Goal: Task Accomplishment & Management: Manage account settings

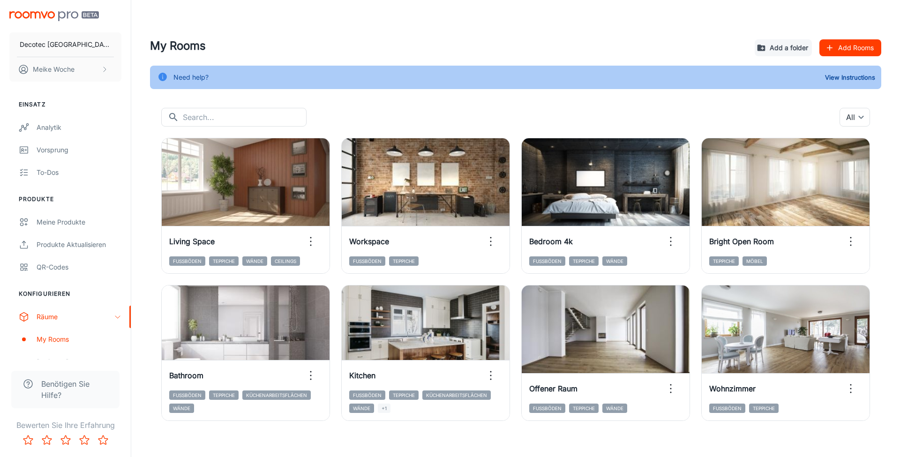
click at [876, 38] on div "My Rooms Add a folder Add Rooms" at bounding box center [515, 47] width 731 height 21
click at [872, 44] on button "Add Rooms" at bounding box center [850, 47] width 62 height 17
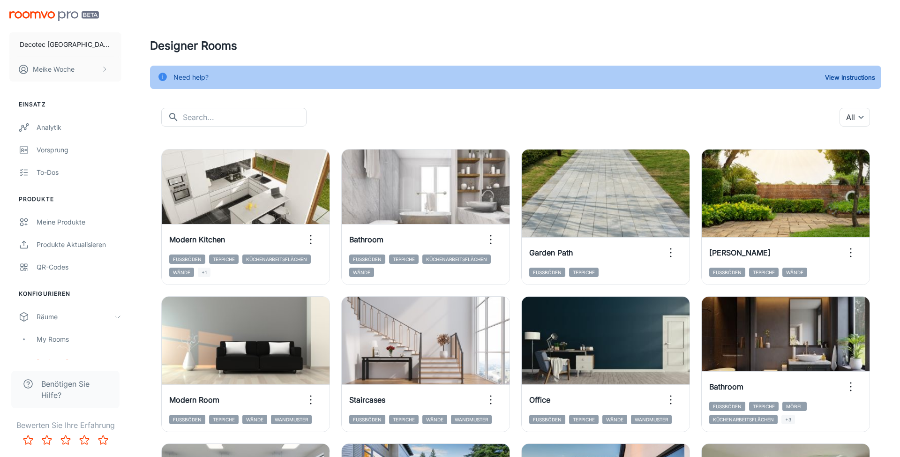
click at [539, 39] on h4 "Designer Rooms" at bounding box center [515, 45] width 731 height 17
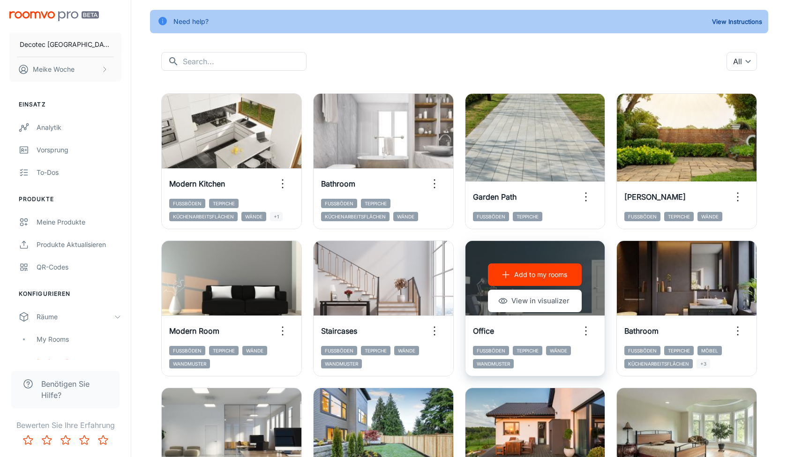
scroll to position [97, 0]
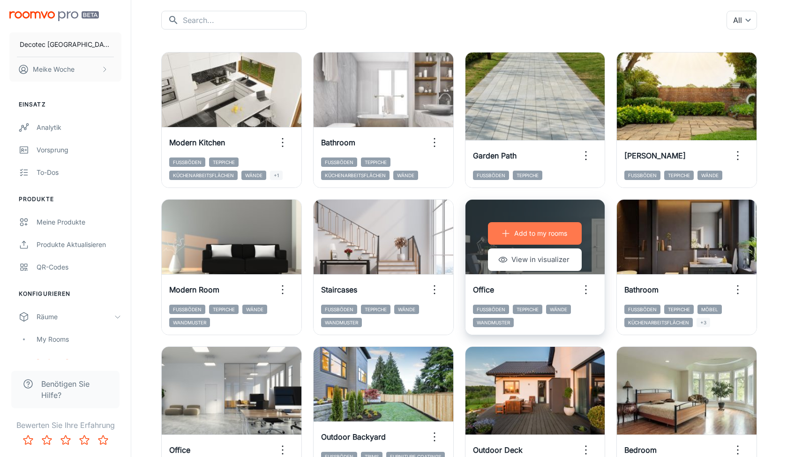
click at [544, 229] on p "Add to my rooms" at bounding box center [540, 233] width 53 height 10
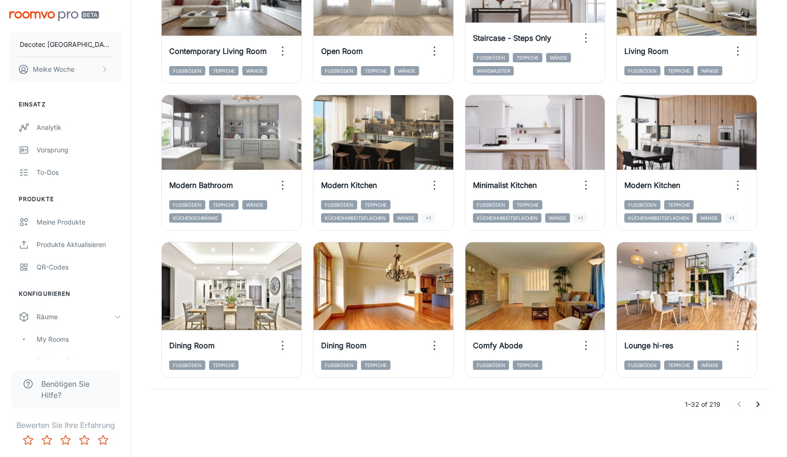
scroll to position [937, 0]
click at [757, 404] on icon "Go to next page" at bounding box center [757, 404] width 11 height 11
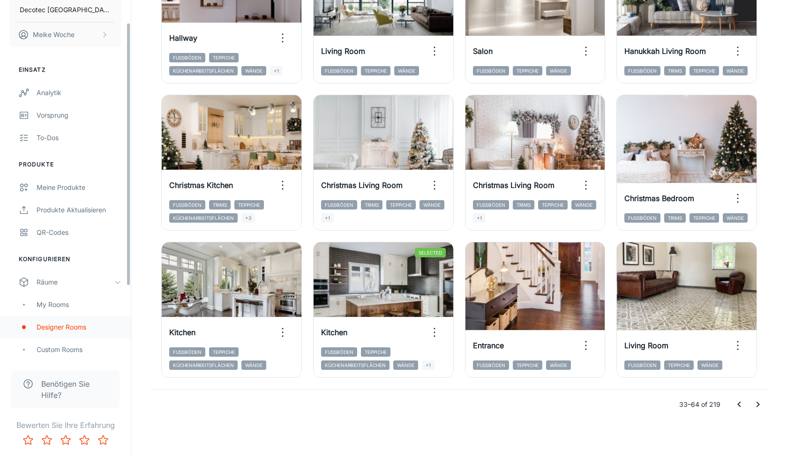
scroll to position [37, 0]
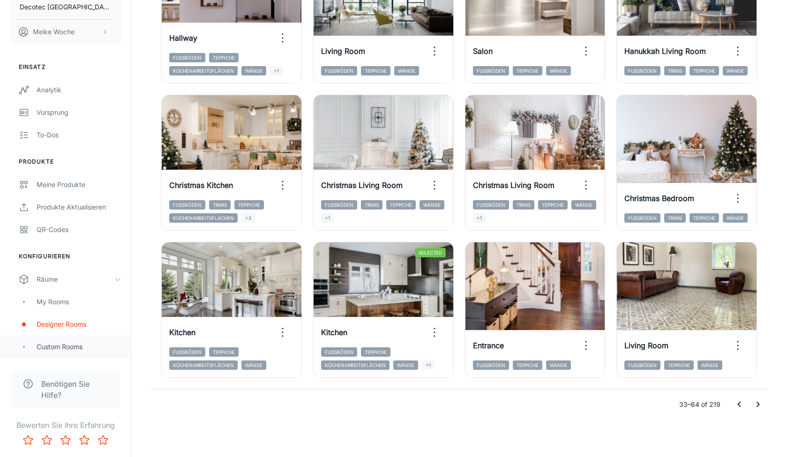
click at [58, 343] on div "Custom Rooms" at bounding box center [79, 347] width 85 height 10
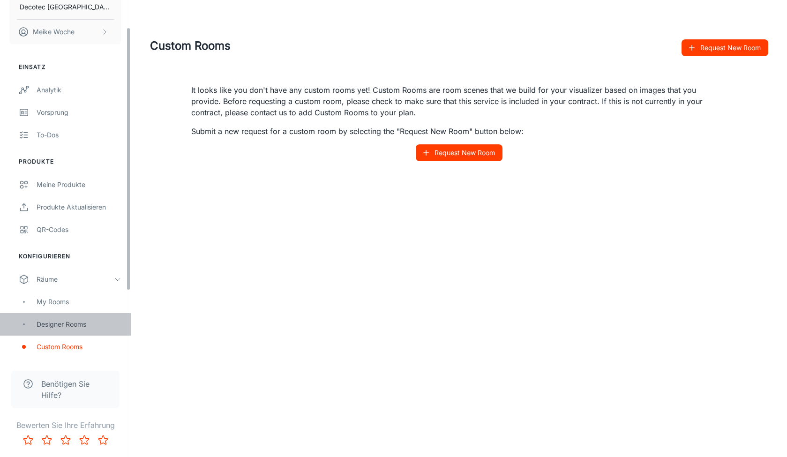
click at [81, 324] on div "Designer Rooms" at bounding box center [79, 324] width 85 height 10
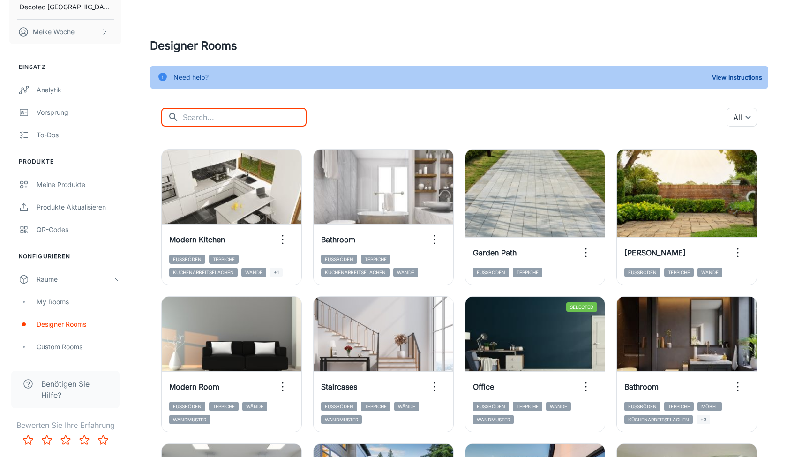
click at [269, 115] on input "text" at bounding box center [245, 117] width 124 height 19
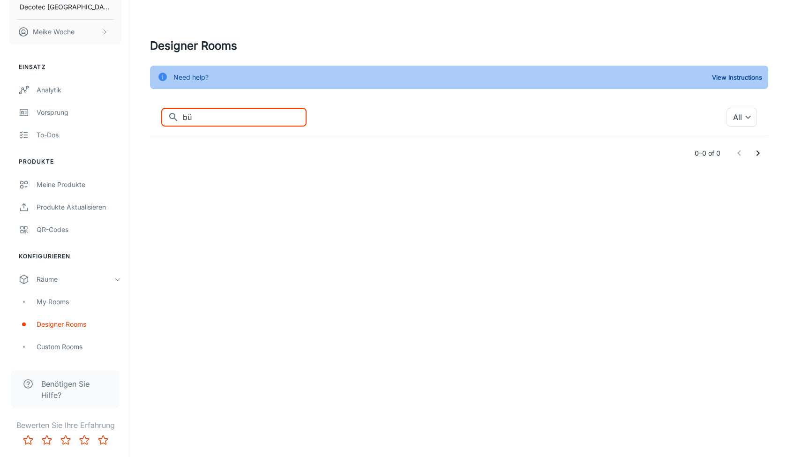
type input "b"
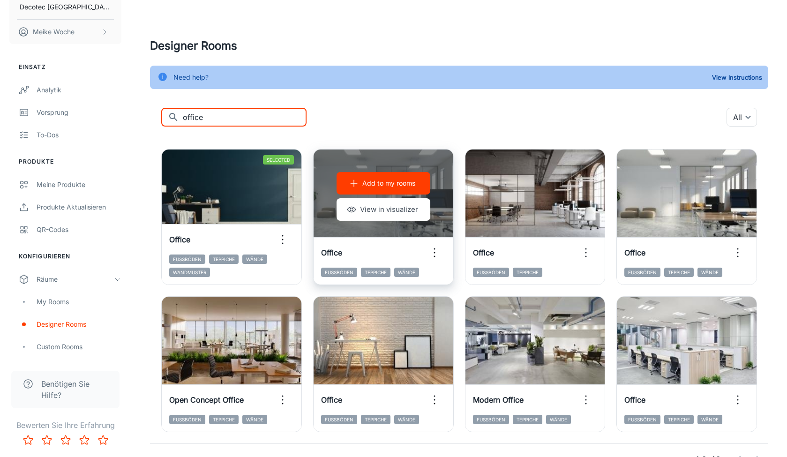
click at [378, 183] on p "Add to my rooms" at bounding box center [388, 183] width 53 height 10
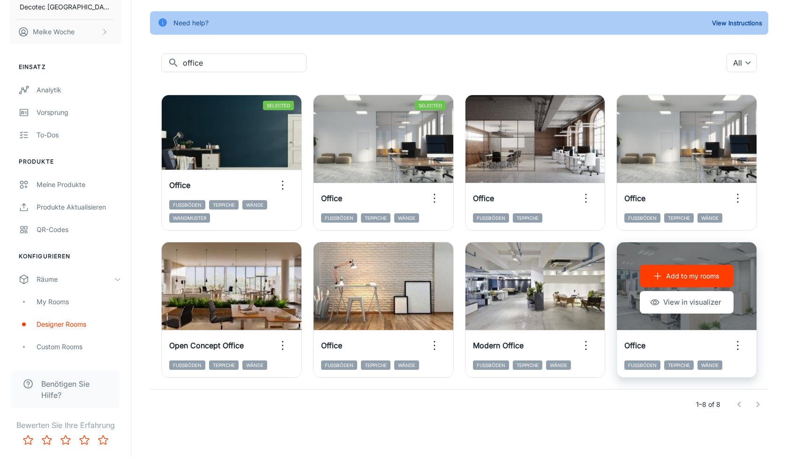
scroll to position [54, 0]
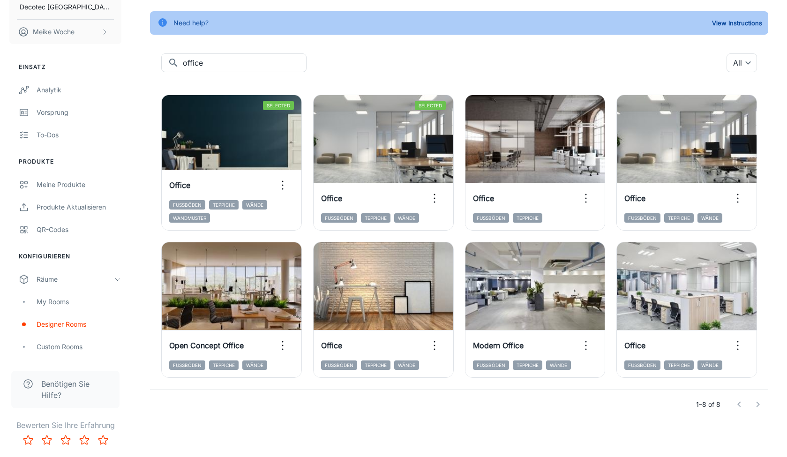
click at [758, 404] on div at bounding box center [748, 404] width 37 height 19
click at [756, 405] on div at bounding box center [748, 404] width 37 height 19
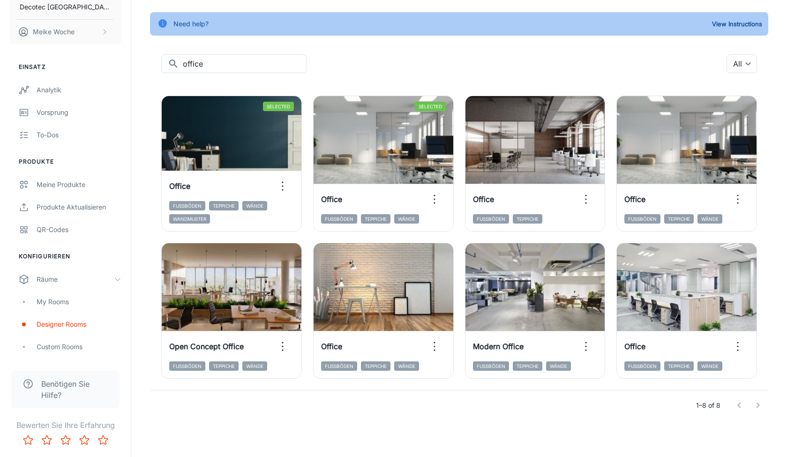
click at [760, 403] on div at bounding box center [748, 405] width 37 height 19
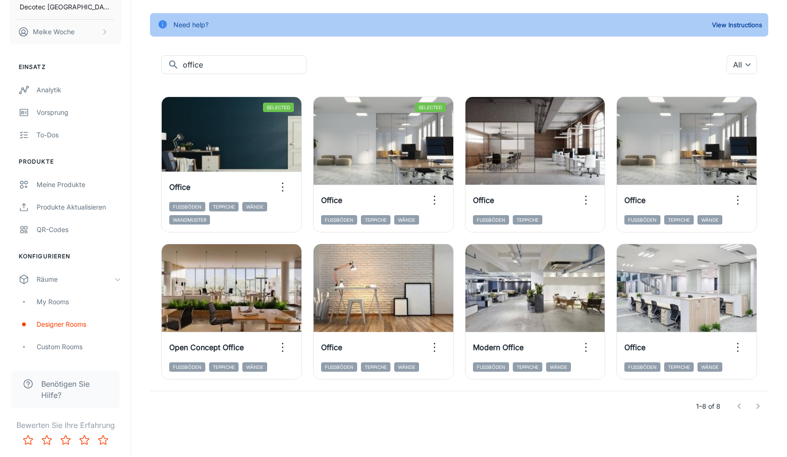
click at [736, 403] on div at bounding box center [748, 406] width 37 height 19
click at [702, 405] on p "1–8 of 8" at bounding box center [708, 406] width 24 height 10
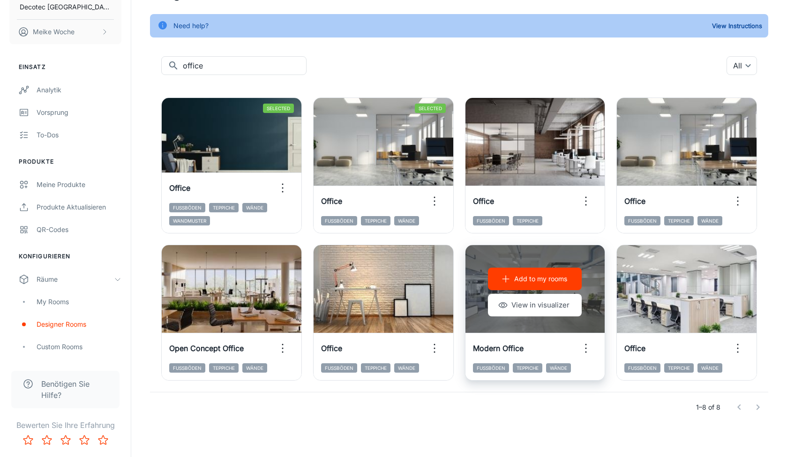
click at [538, 277] on p "Add to my rooms" at bounding box center [540, 279] width 53 height 10
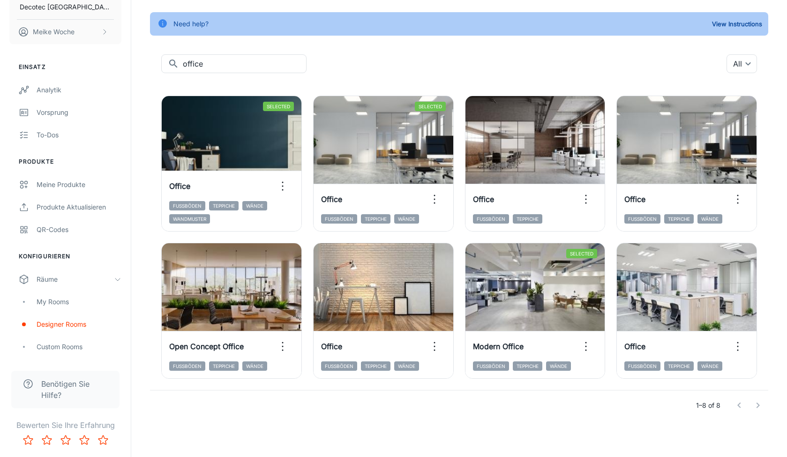
scroll to position [46, 0]
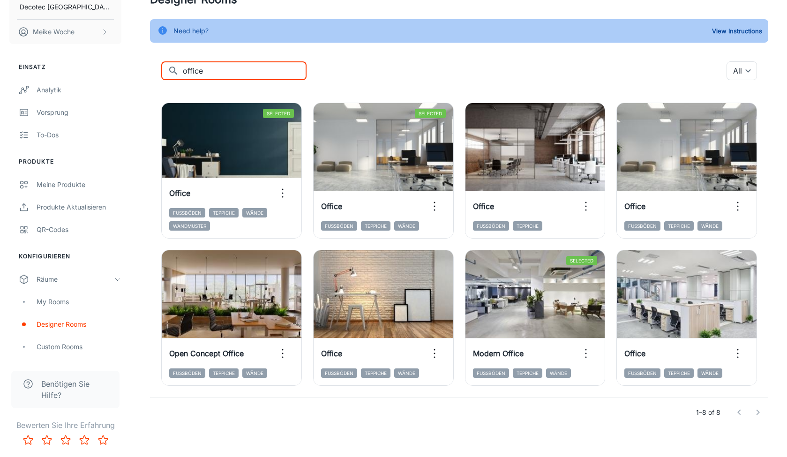
click at [236, 66] on input "office" at bounding box center [245, 70] width 124 height 19
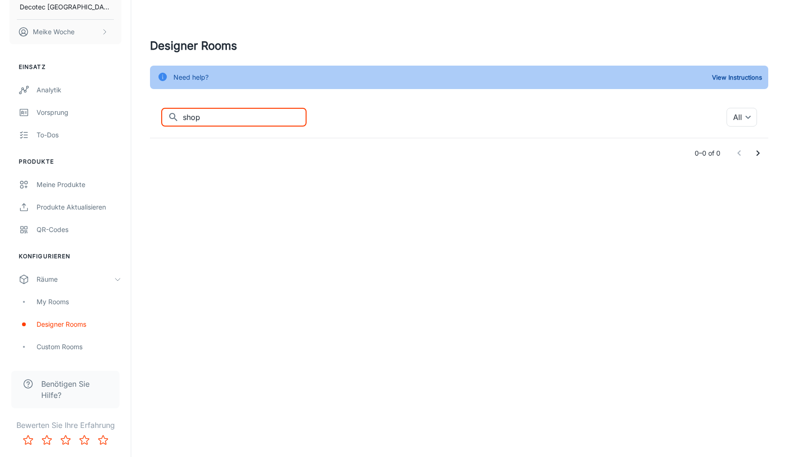
scroll to position [0, 0]
click at [224, 116] on input "shop" at bounding box center [245, 117] width 124 height 19
type input "l"
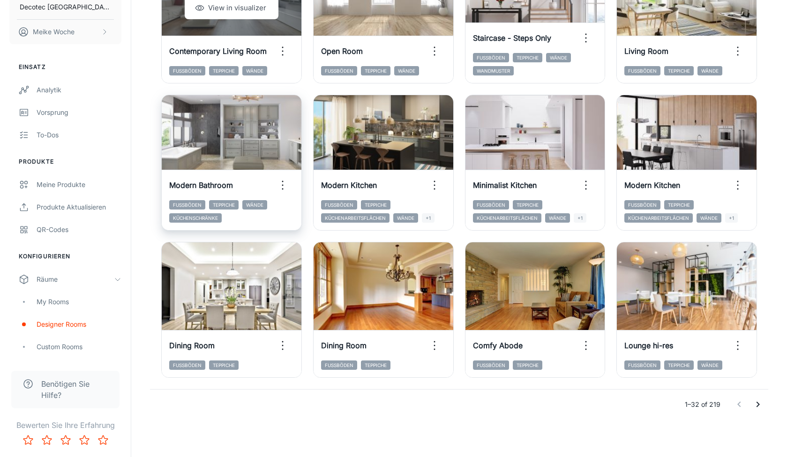
scroll to position [937, 0]
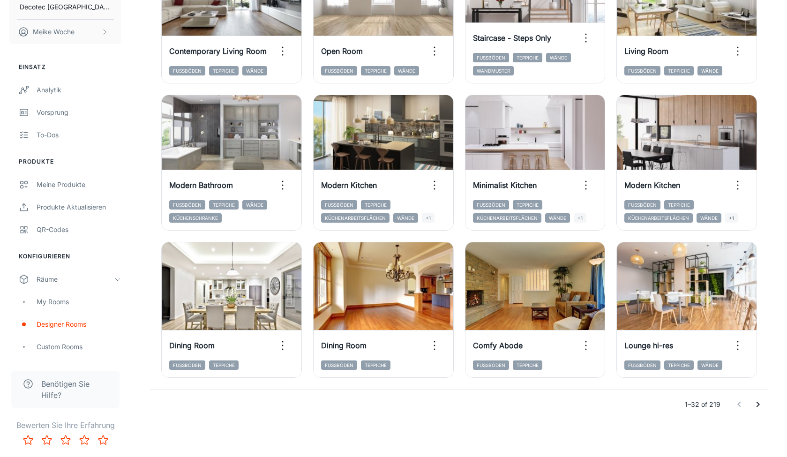
click at [756, 406] on icon "Go to next page" at bounding box center [757, 404] width 11 height 11
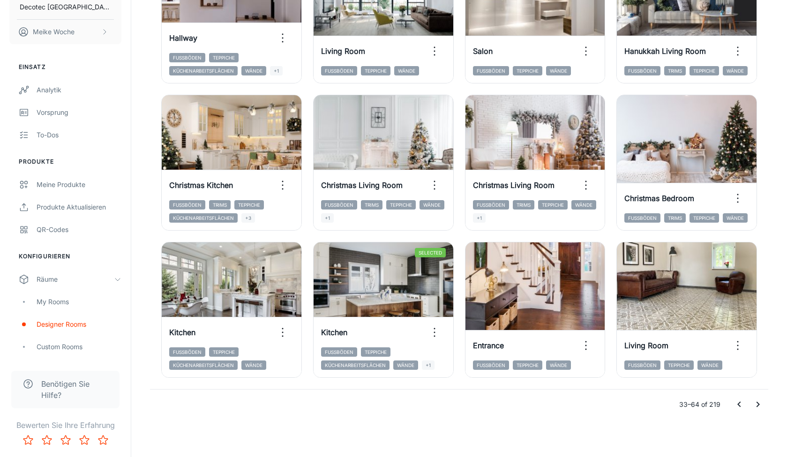
click at [759, 402] on icon "Go to next page" at bounding box center [757, 404] width 11 height 11
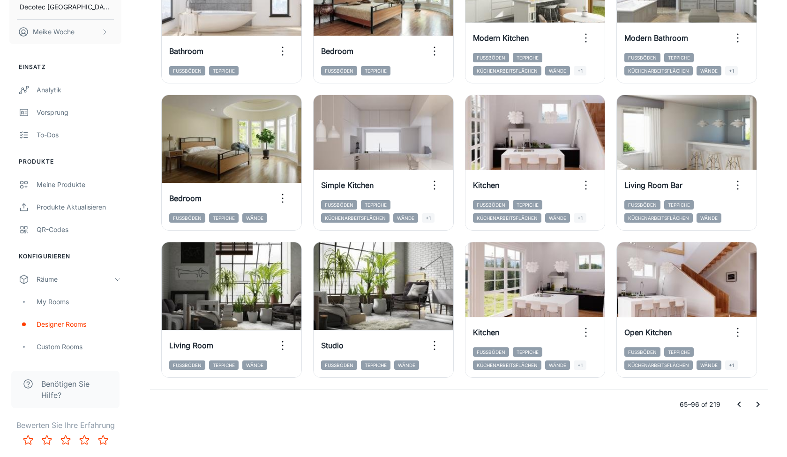
click at [759, 402] on icon "Go to next page" at bounding box center [757, 404] width 11 height 11
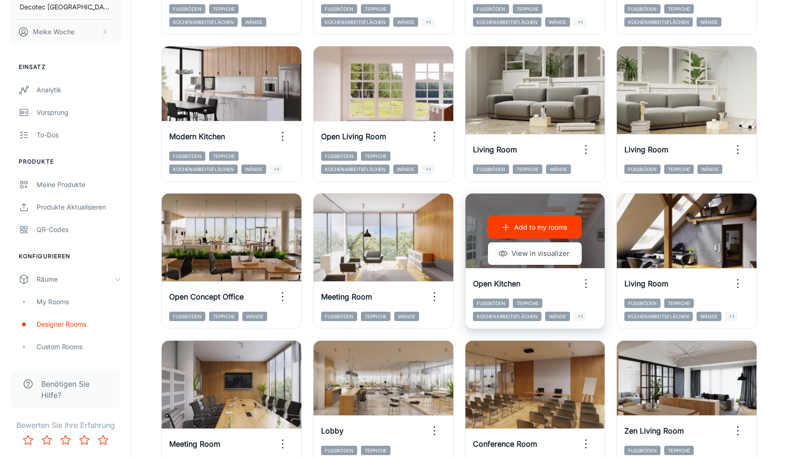
scroll to position [705, 0]
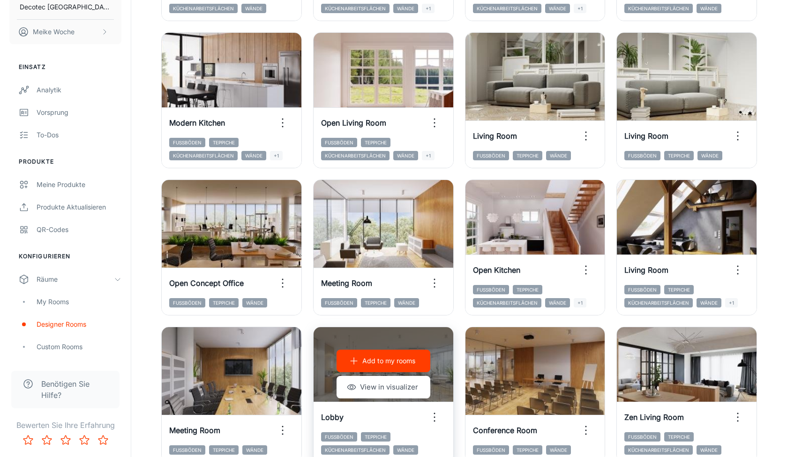
click at [393, 364] on p "Add to my rooms" at bounding box center [388, 361] width 53 height 10
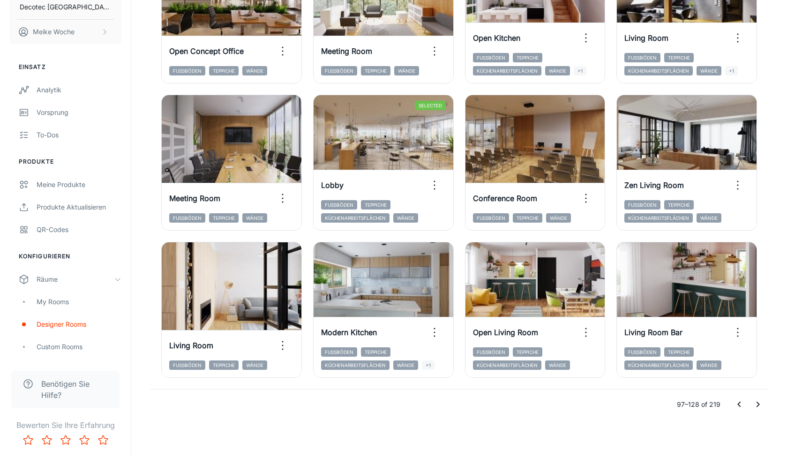
scroll to position [937, 0]
drag, startPoint x: 758, startPoint y: 405, endPoint x: 765, endPoint y: 411, distance: 9.3
click at [758, 405] on icon "Go to next page" at bounding box center [757, 404] width 11 height 11
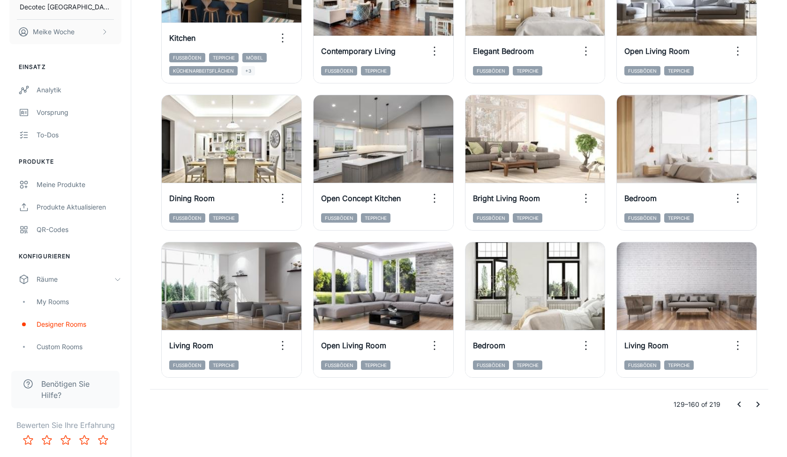
drag, startPoint x: 746, startPoint y: 402, endPoint x: 753, endPoint y: 403, distance: 7.1
click at [746, 402] on button "Go to previous page" at bounding box center [739, 404] width 19 height 19
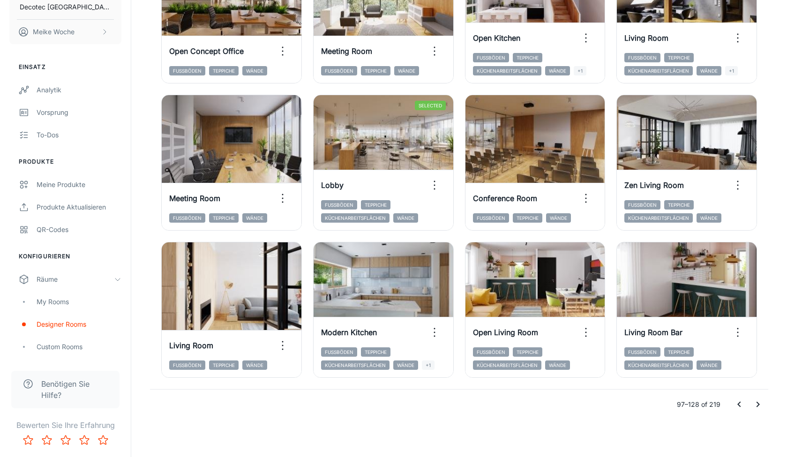
click at [758, 403] on icon "Go to next page" at bounding box center [758, 405] width 3 height 6
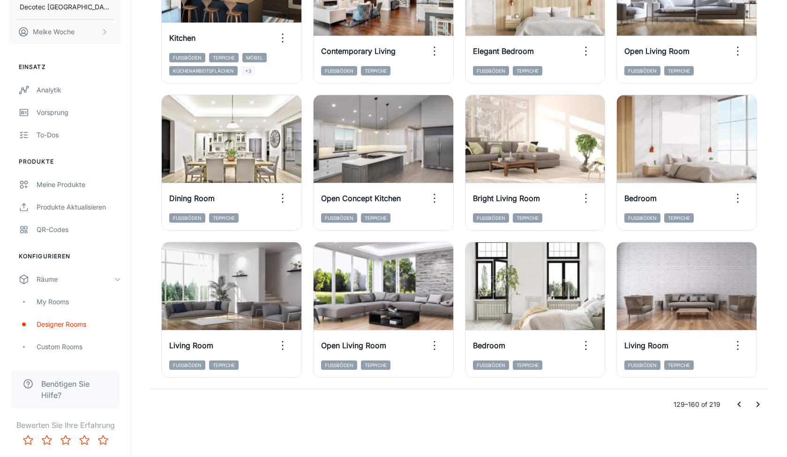
click at [758, 403] on icon "Go to next page" at bounding box center [758, 405] width 3 height 6
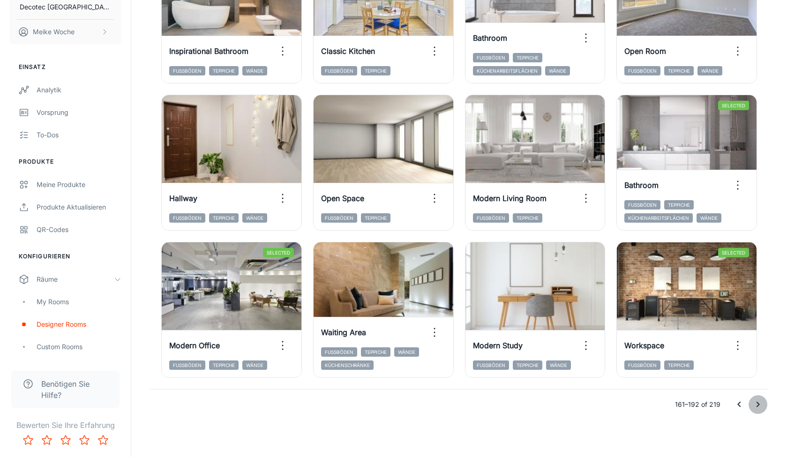
click at [755, 400] on icon "Go to next page" at bounding box center [757, 404] width 11 height 11
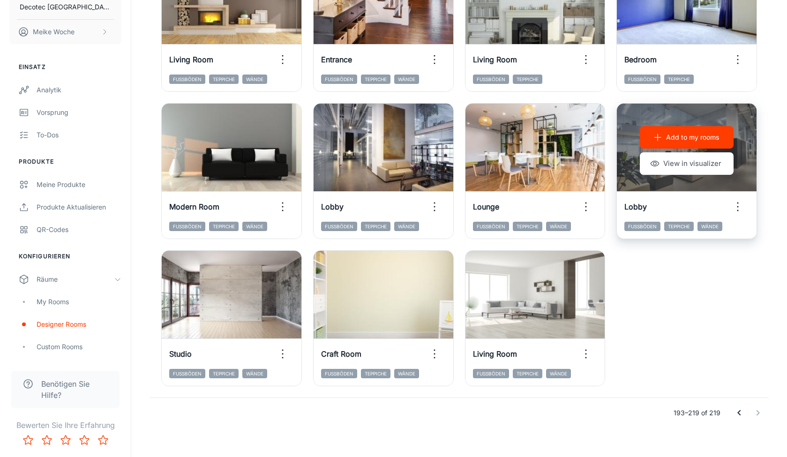
scroll to position [782, 0]
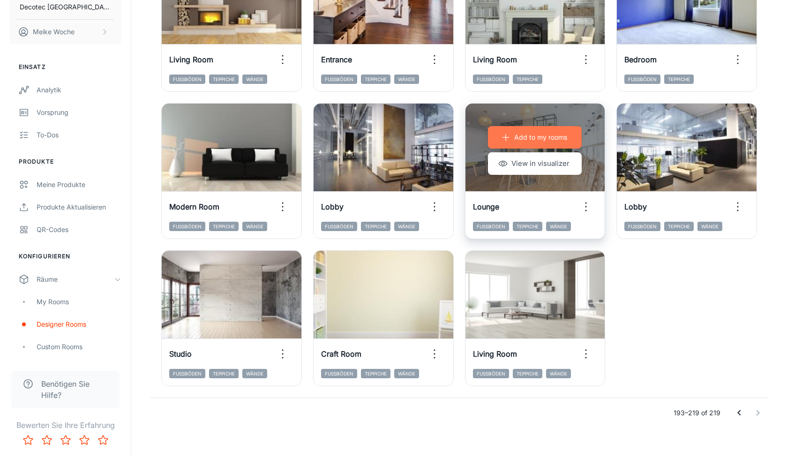
click at [531, 136] on p "Add to my rooms" at bounding box center [540, 137] width 53 height 10
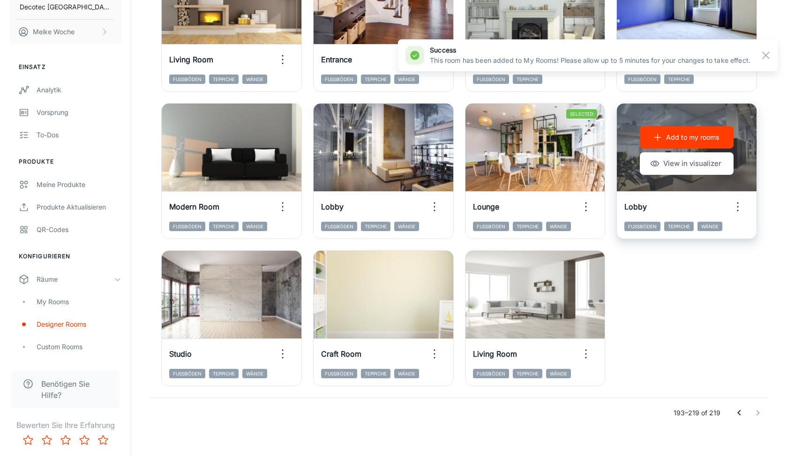
click at [719, 132] on p "Add to my rooms" at bounding box center [692, 137] width 53 height 10
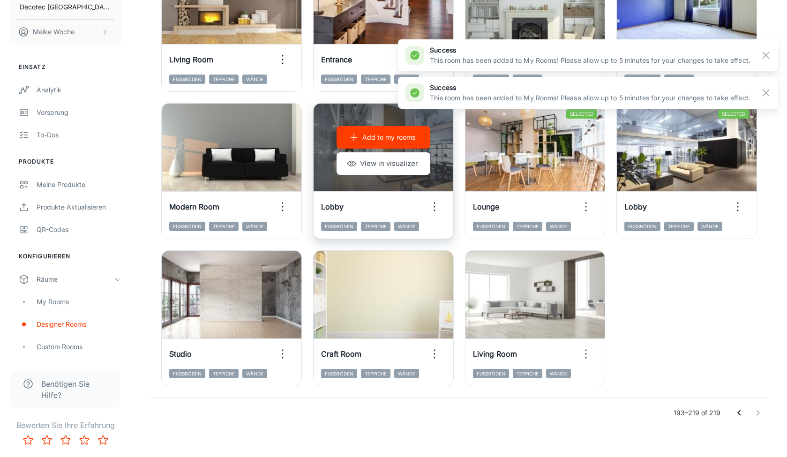
click at [381, 140] on p "Add to my rooms" at bounding box center [388, 137] width 53 height 10
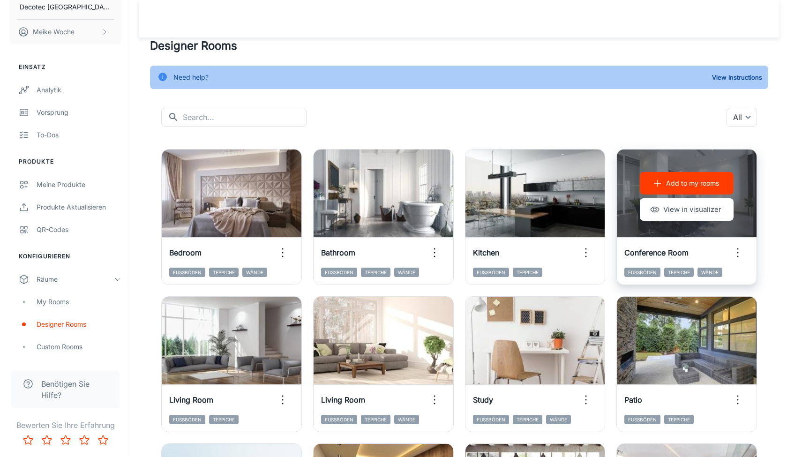
scroll to position [0, 0]
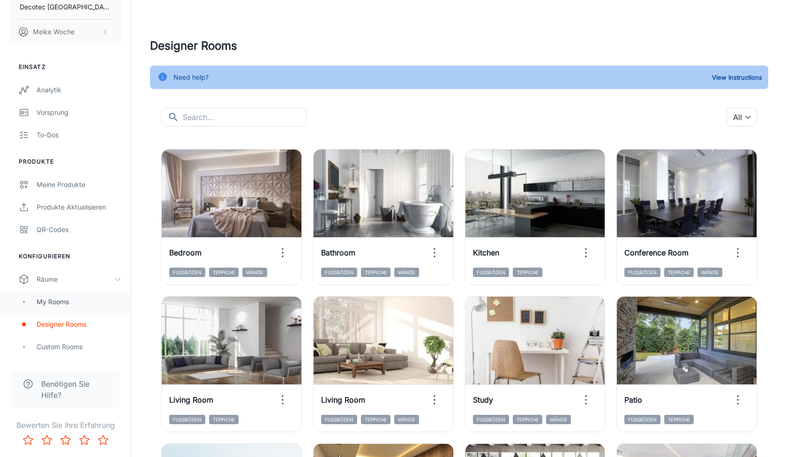
click at [54, 296] on div "My Rooms" at bounding box center [65, 302] width 131 height 22
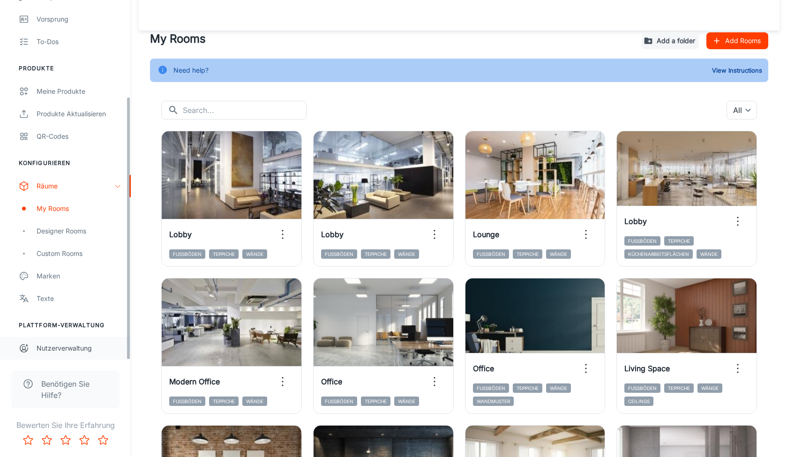
scroll to position [131, 0]
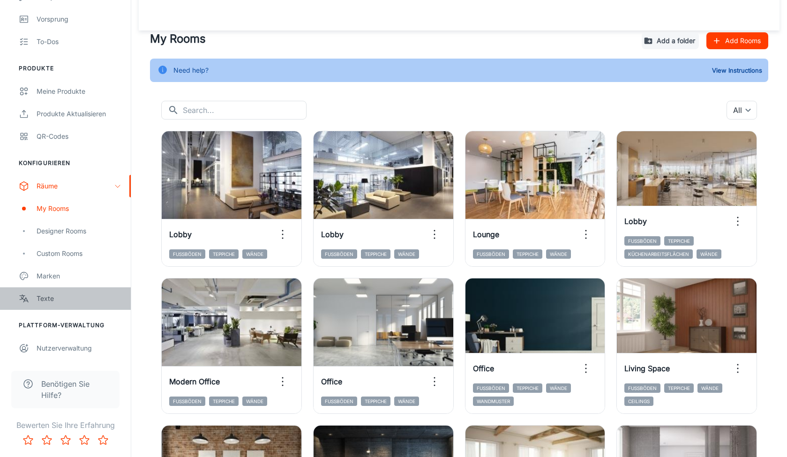
click at [87, 295] on div "Texte" at bounding box center [79, 298] width 85 height 10
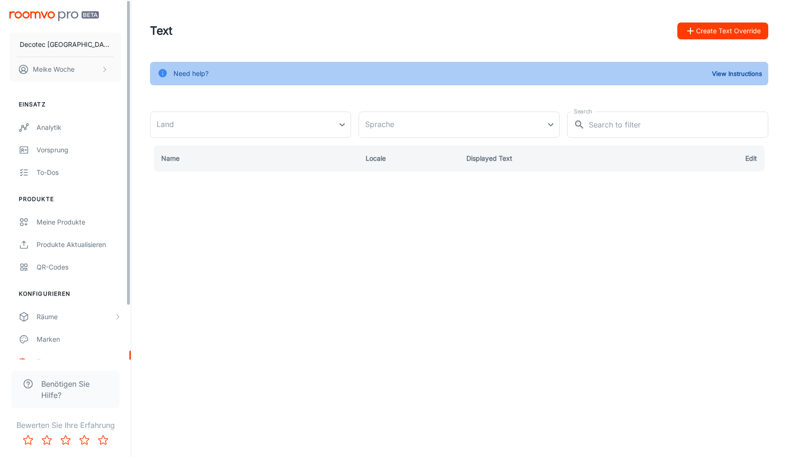
type input "[GEOGRAPHIC_DATA]"
type input "de-de"
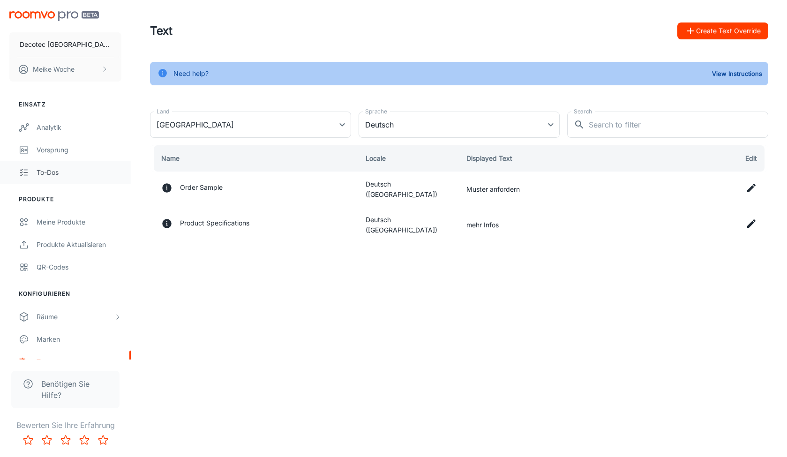
click at [42, 175] on div "To-dos" at bounding box center [79, 172] width 85 height 10
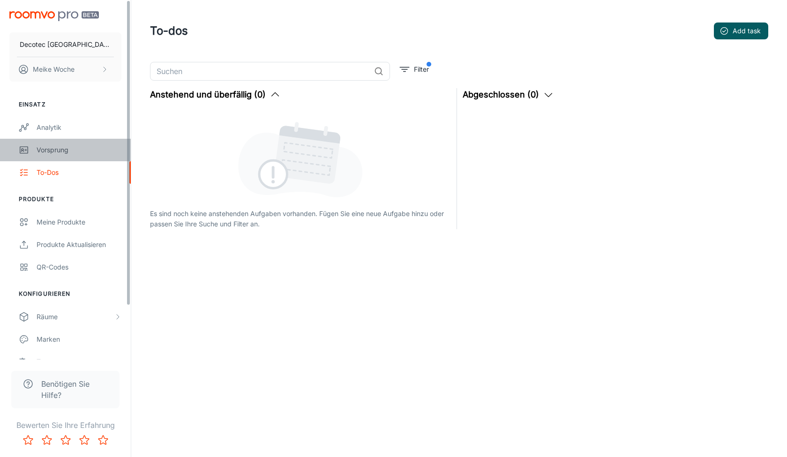
click at [70, 154] on div "Vorsprung" at bounding box center [79, 150] width 85 height 10
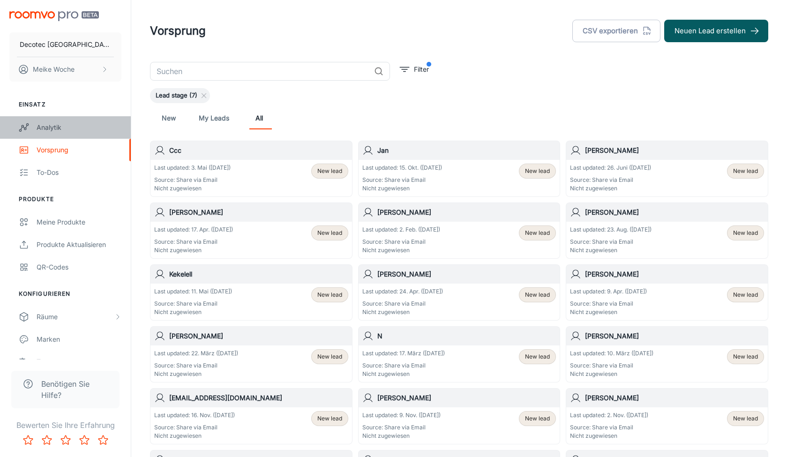
click at [69, 130] on div "Analytik" at bounding box center [79, 127] width 85 height 10
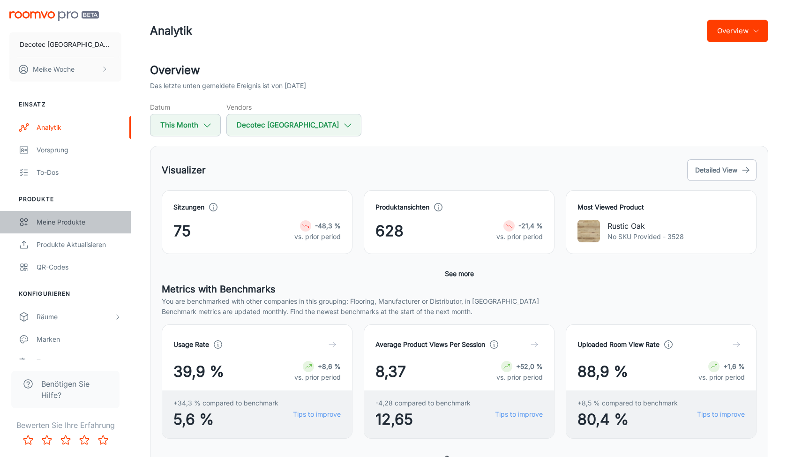
click at [70, 228] on link "Meine Produkte" at bounding box center [65, 222] width 131 height 22
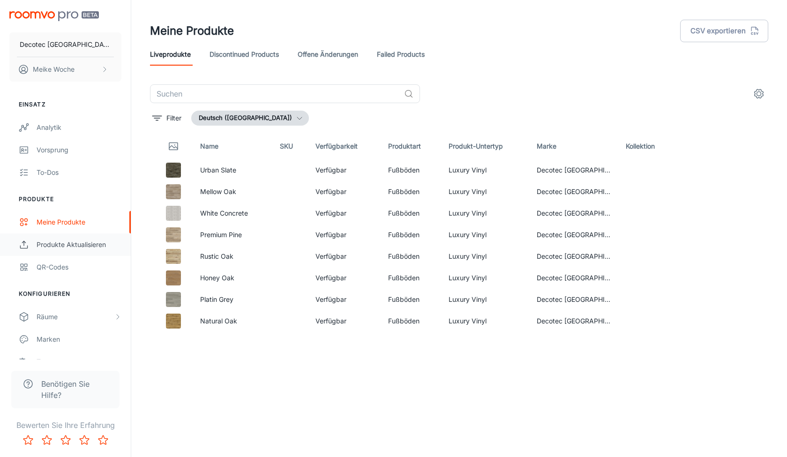
click at [90, 240] on div "Produkte aktualisieren" at bounding box center [79, 245] width 85 height 10
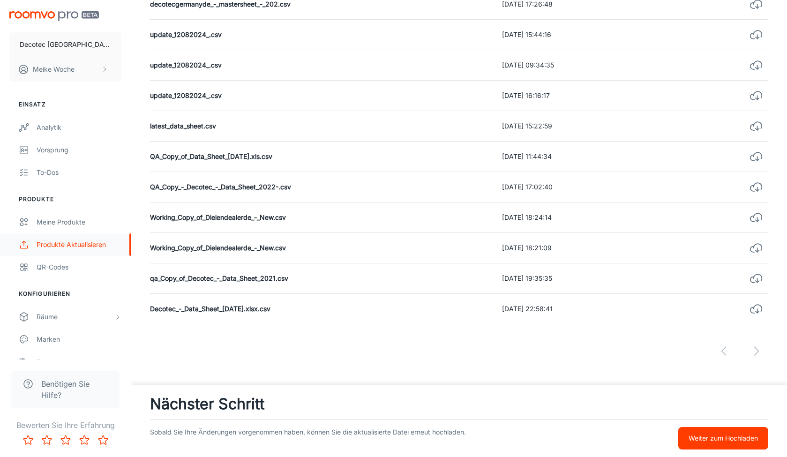
scroll to position [323, 0]
click at [65, 224] on div "Meine Produkte" at bounding box center [79, 222] width 85 height 10
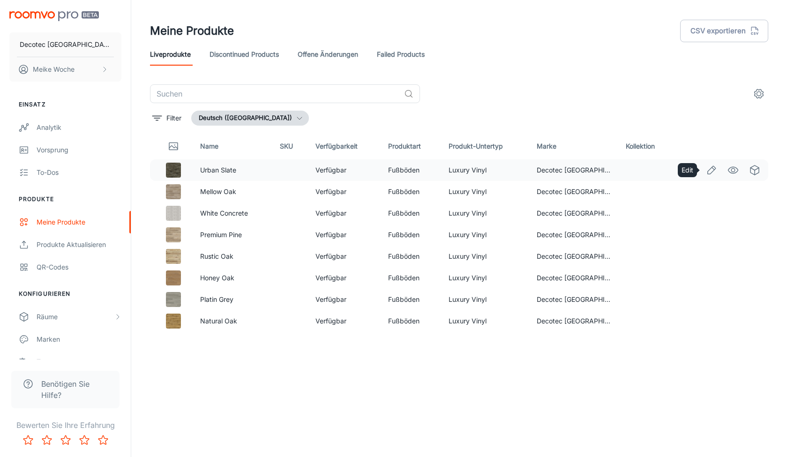
click at [715, 168] on icon "Edit" at bounding box center [712, 170] width 8 height 8
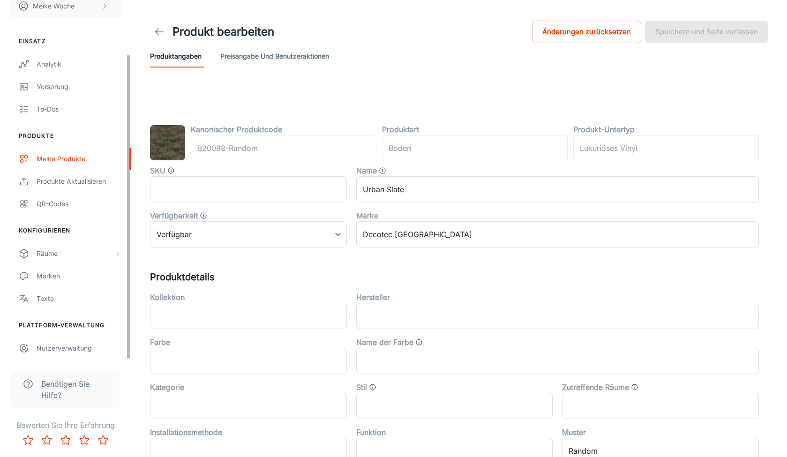
scroll to position [63, 0]
